Goal: Task Accomplishment & Management: Use online tool/utility

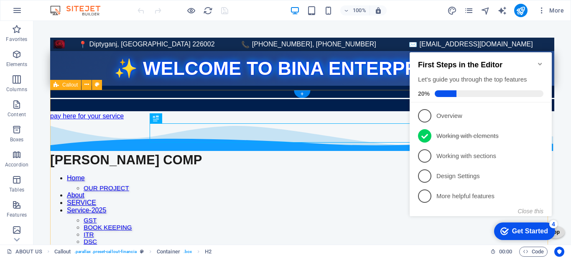
scroll to position [418, 0]
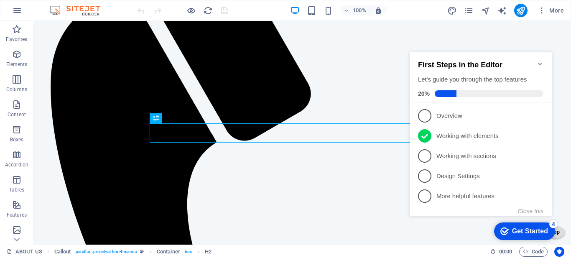
click at [538, 61] on icon "Minimize checklist" at bounding box center [540, 64] width 7 height 7
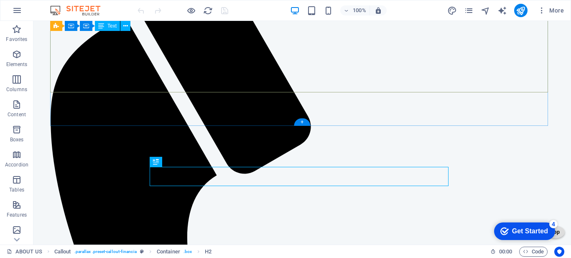
scroll to position [335, 0]
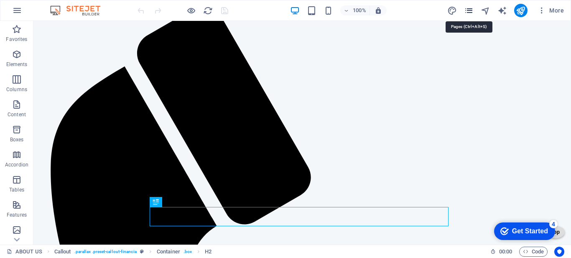
click at [466, 11] on icon "pages" at bounding box center [469, 11] width 10 height 10
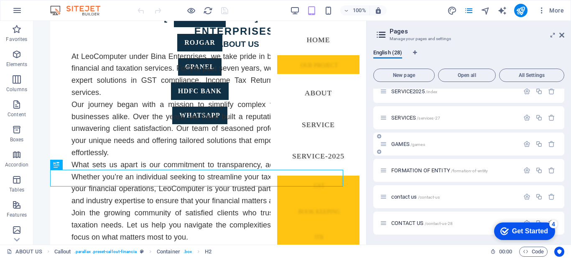
scroll to position [547, 0]
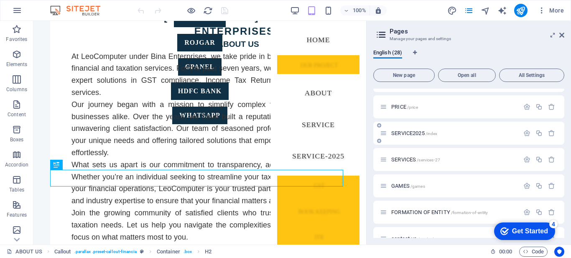
click at [407, 133] on span "SERVICE2025 /index" at bounding box center [415, 133] width 46 height 6
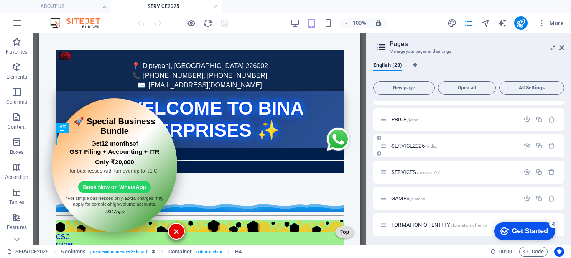
scroll to position [210, 0]
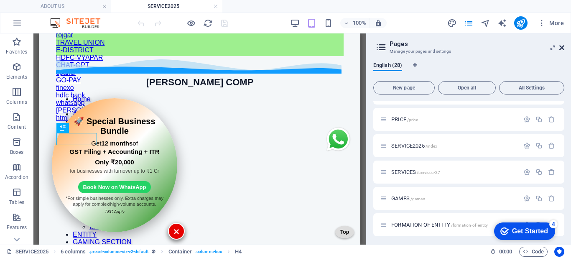
click at [563, 46] on icon at bounding box center [562, 47] width 5 height 7
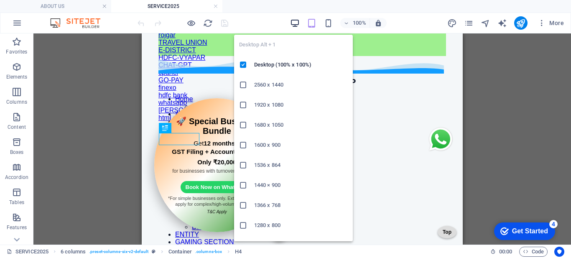
click at [296, 21] on icon "button" at bounding box center [295, 23] width 10 height 10
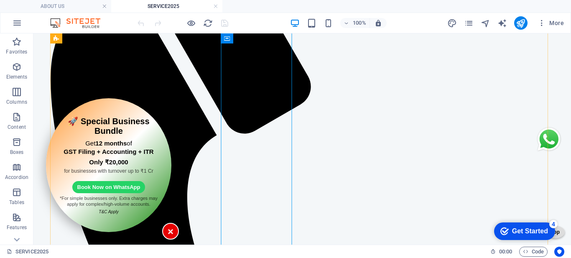
scroll to position [526, 0]
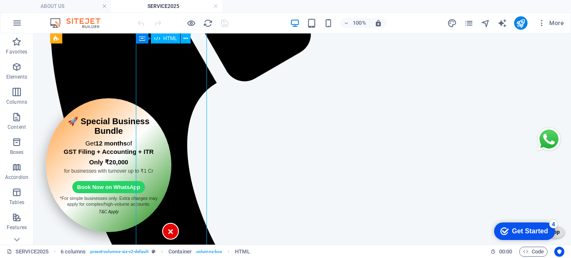
scroll to position [610, 0]
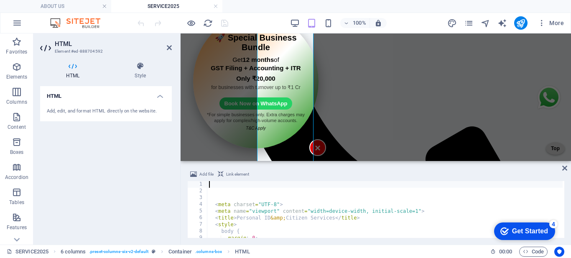
scroll to position [602, 0]
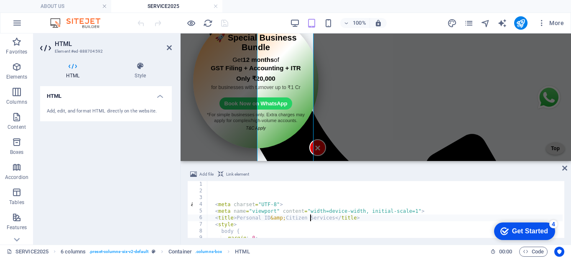
click at [312, 215] on div "< meta charset = "UTF-8" > < meta name = "viewport" content = "width=device-wid…" at bounding box center [391, 215] width 366 height 69
type textarea "<title>Personal ID &amp; Citizen Services</title>"
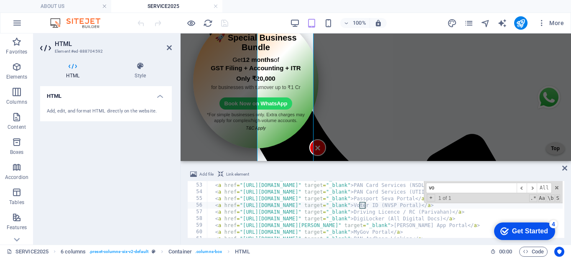
scroll to position [347, 0]
type input "voter"
click at [336, 208] on div "< a href = "[URL][DOMAIN_NAME]" target = "_blank" > Aadhaar Services (UIDAI) </…" at bounding box center [391, 209] width 366 height 69
click at [304, 207] on div "< a href = "[URL][DOMAIN_NAME]" target = "_blank" > Aadhaar Services (UIDAI) </…" at bounding box center [391, 209] width 366 height 69
paste textarea "[DOMAIN_NAME][URL]"
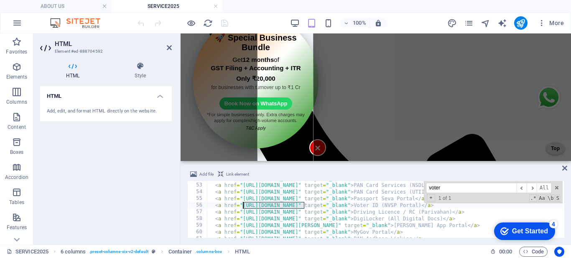
type textarea "<a href="[URL][DOMAIN_NAME]" target="_blank">Voter ID (NVSP Portal)</a>"
click at [254, 17] on div "100% More" at bounding box center [352, 22] width 432 height 13
click at [220, 24] on icon "save" at bounding box center [225, 23] width 10 height 10
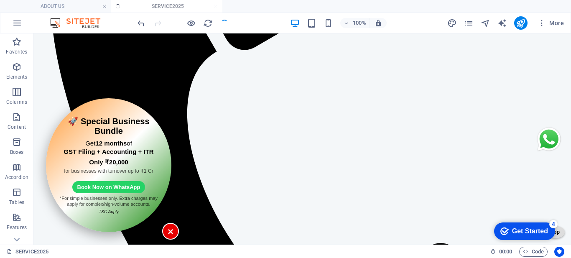
scroll to position [602, 0]
click at [519, 23] on icon "publish" at bounding box center [521, 23] width 10 height 10
